Goal: Information Seeking & Learning: Find specific fact

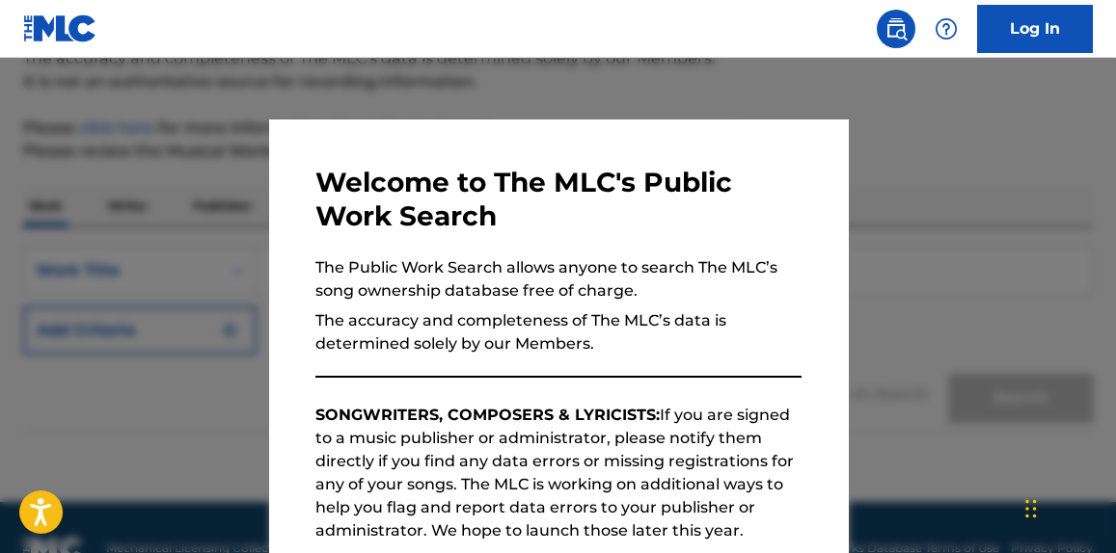
scroll to position [223, 0]
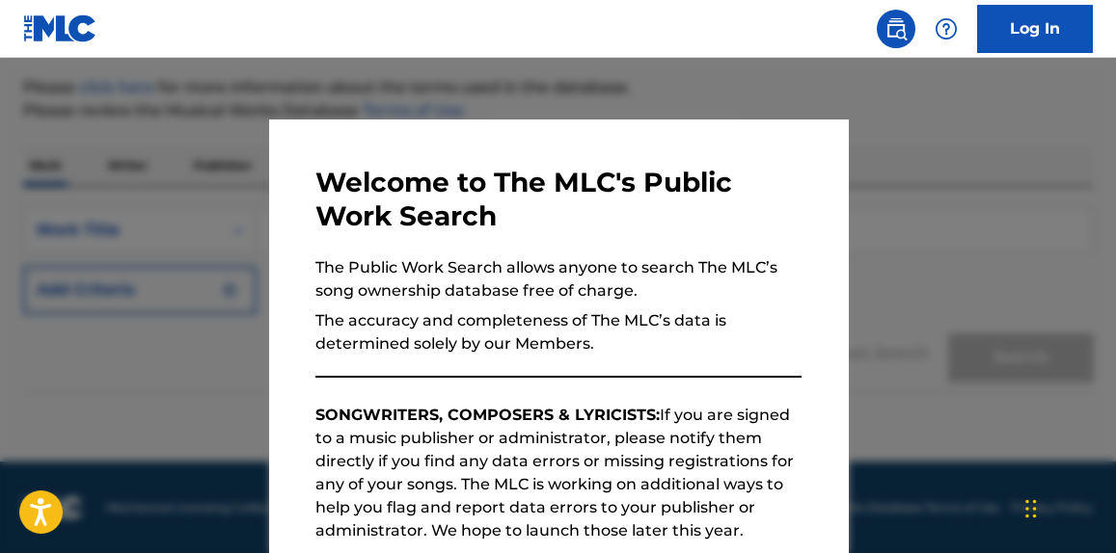
click at [974, 294] on div at bounding box center [558, 334] width 1116 height 553
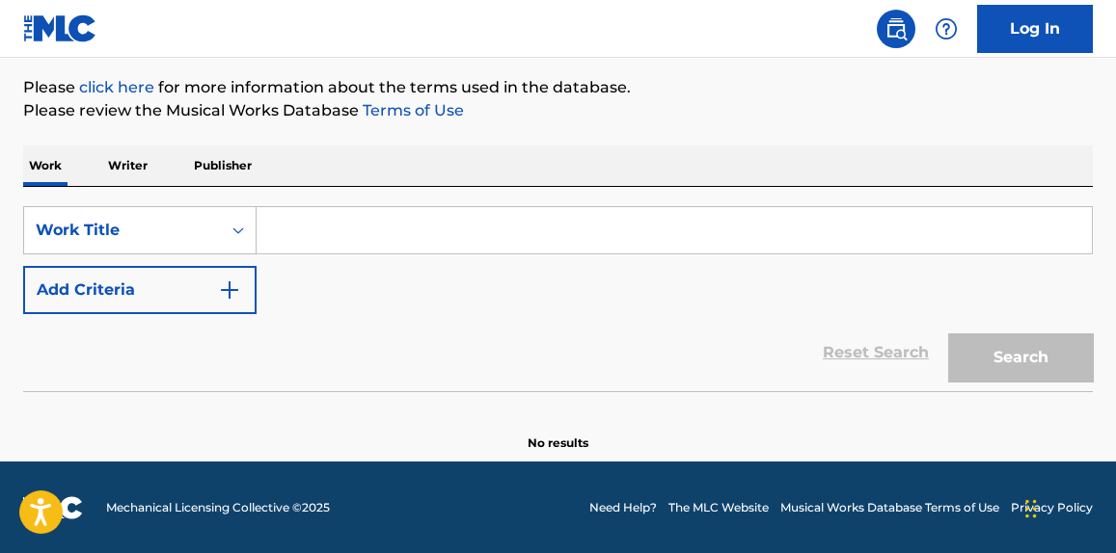
click at [781, 302] on div "SearchWithCriteriaf2cbd9fc-cc15-46c4-b735-37ff7745190c Work Title Add Criteria" at bounding box center [557, 260] width 1069 height 108
click at [502, 236] on input "Search Form" at bounding box center [673, 230] width 835 height 46
paste input "Memories Like Diamonds"
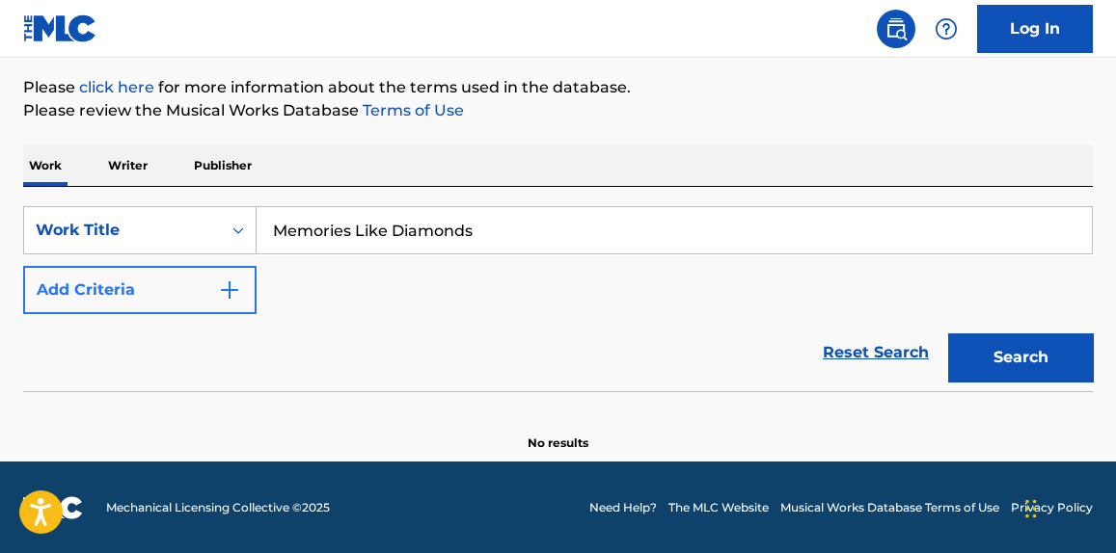
type input "Memories Like Diamonds"
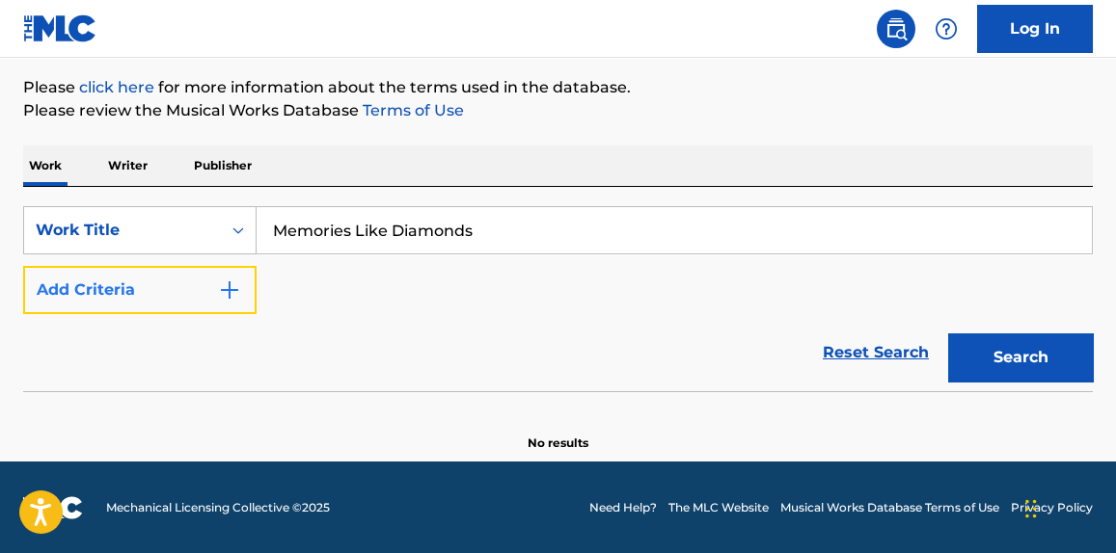
click at [218, 288] on img "Search Form" at bounding box center [229, 290] width 23 height 23
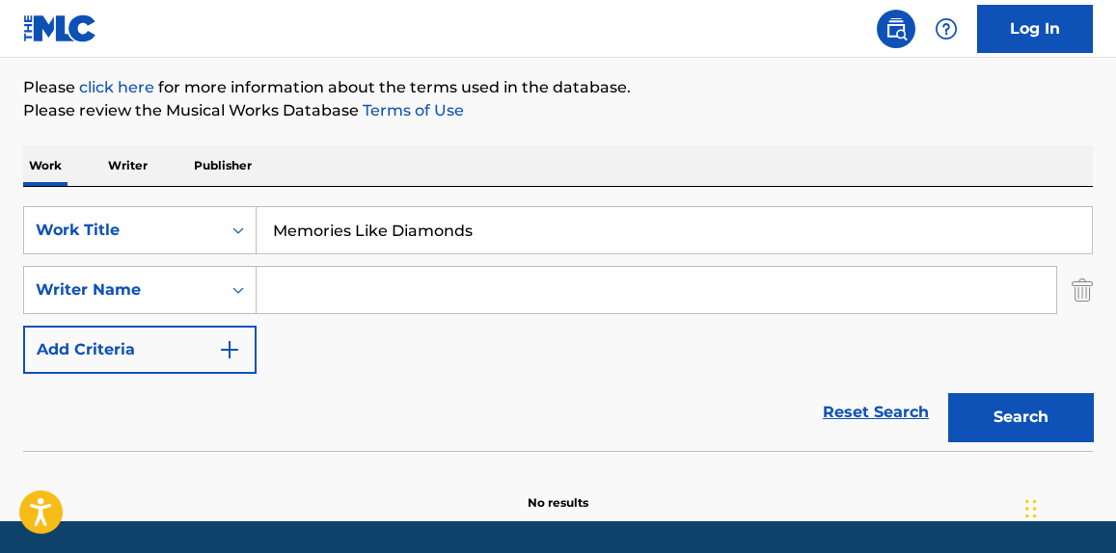
click at [317, 316] on div "SearchWithCriteriaf2cbd9fc-cc15-46c4-b735-37ff7745190c Work Title Memories Like…" at bounding box center [557, 290] width 1069 height 168
click at [314, 285] on input "Search Form" at bounding box center [655, 290] width 799 height 46
type input "peacock"
click at [948, 393] on button "Search" at bounding box center [1020, 417] width 145 height 48
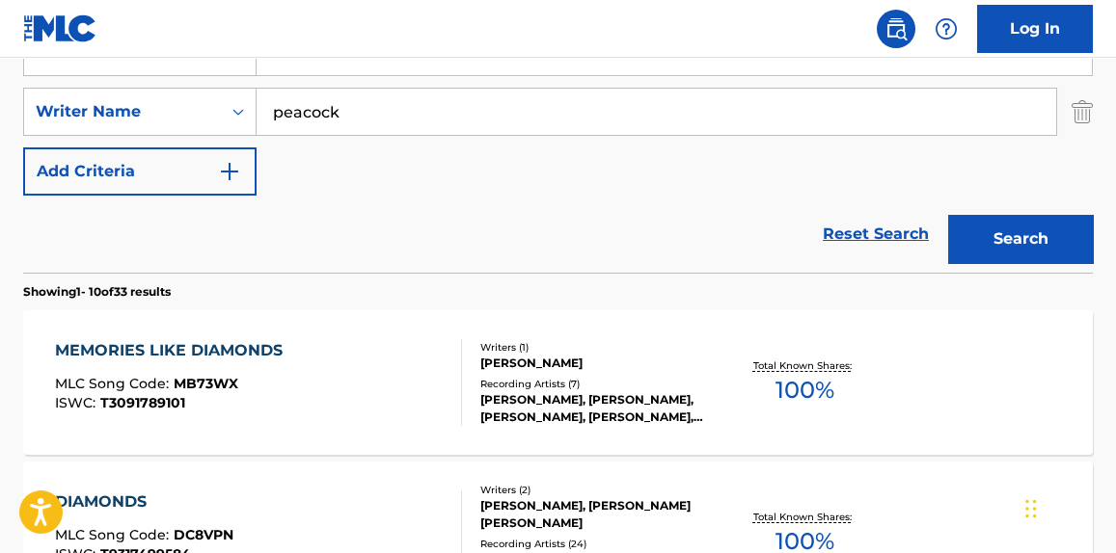
scroll to position [406, 0]
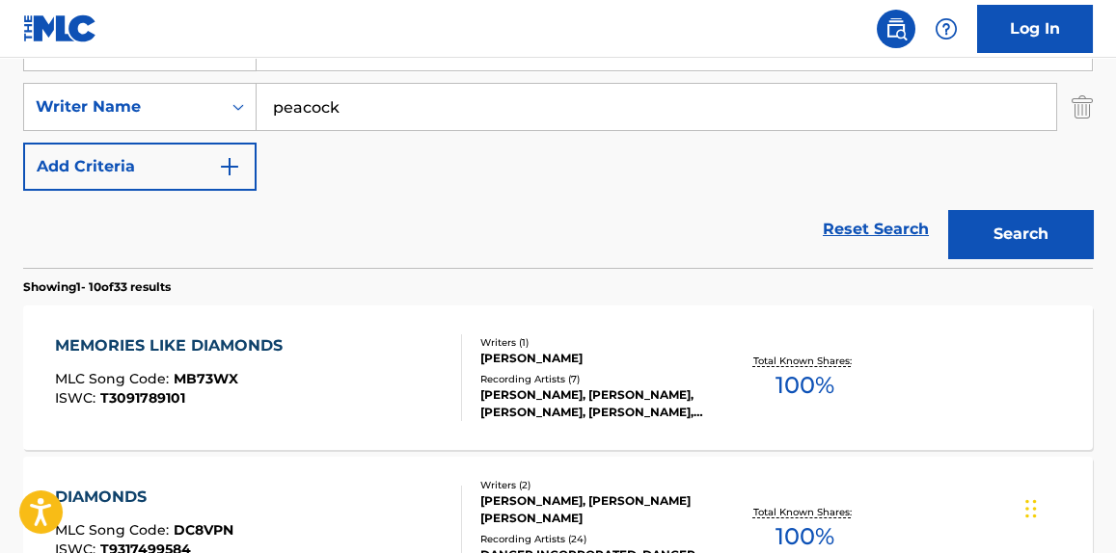
click at [218, 345] on div "MEMORIES LIKE DIAMONDS" at bounding box center [173, 346] width 237 height 23
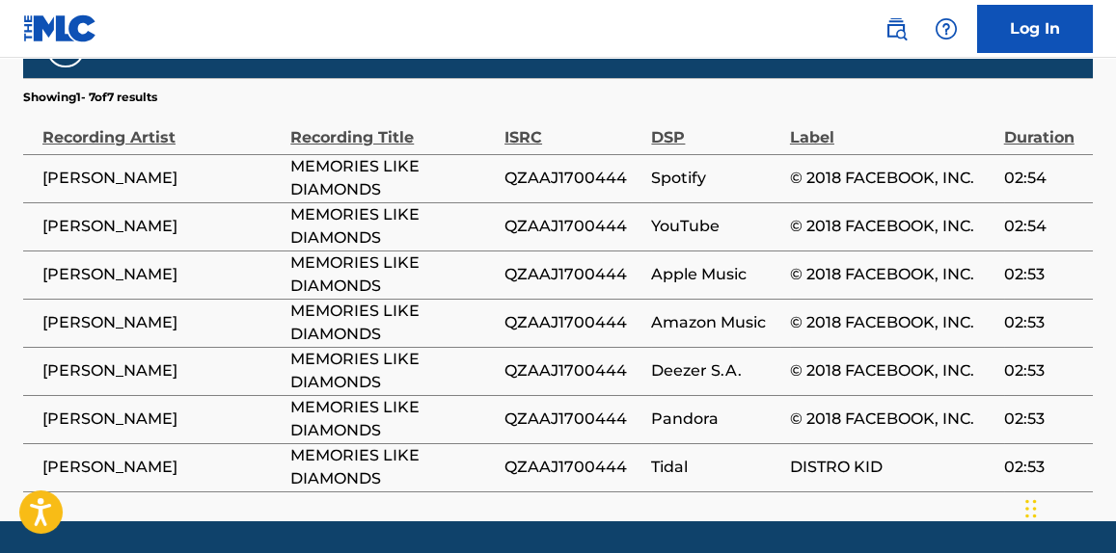
scroll to position [1297, 0]
